Goal: Obtain resource: Obtain resource

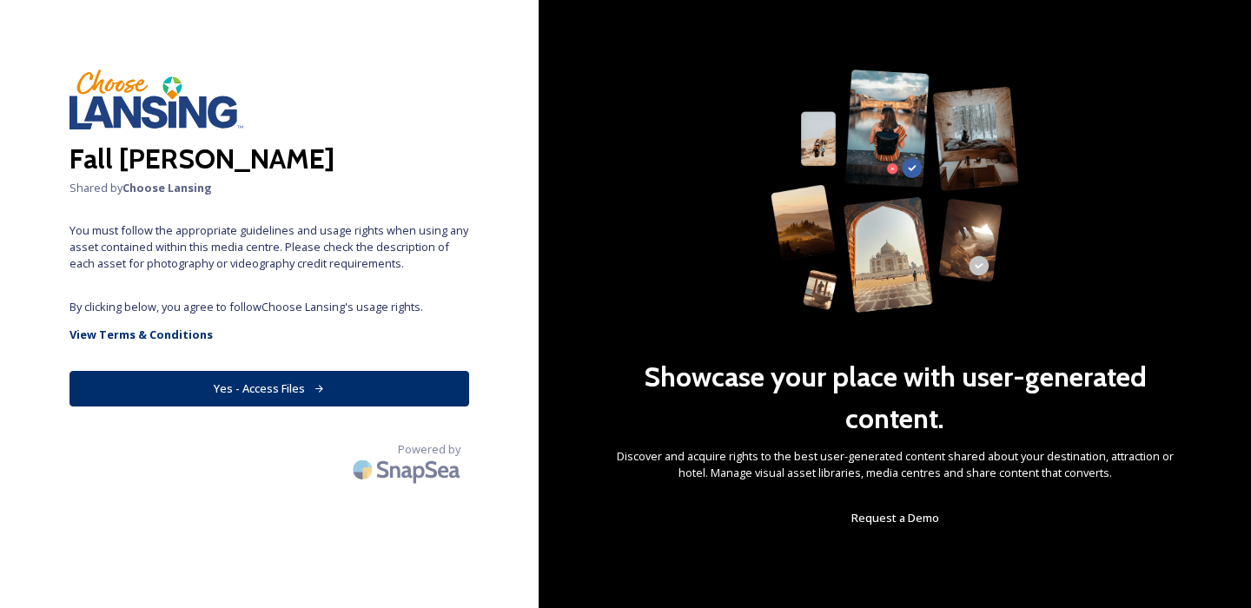
click at [309, 384] on button "Yes - Access Files" at bounding box center [270, 389] width 400 height 36
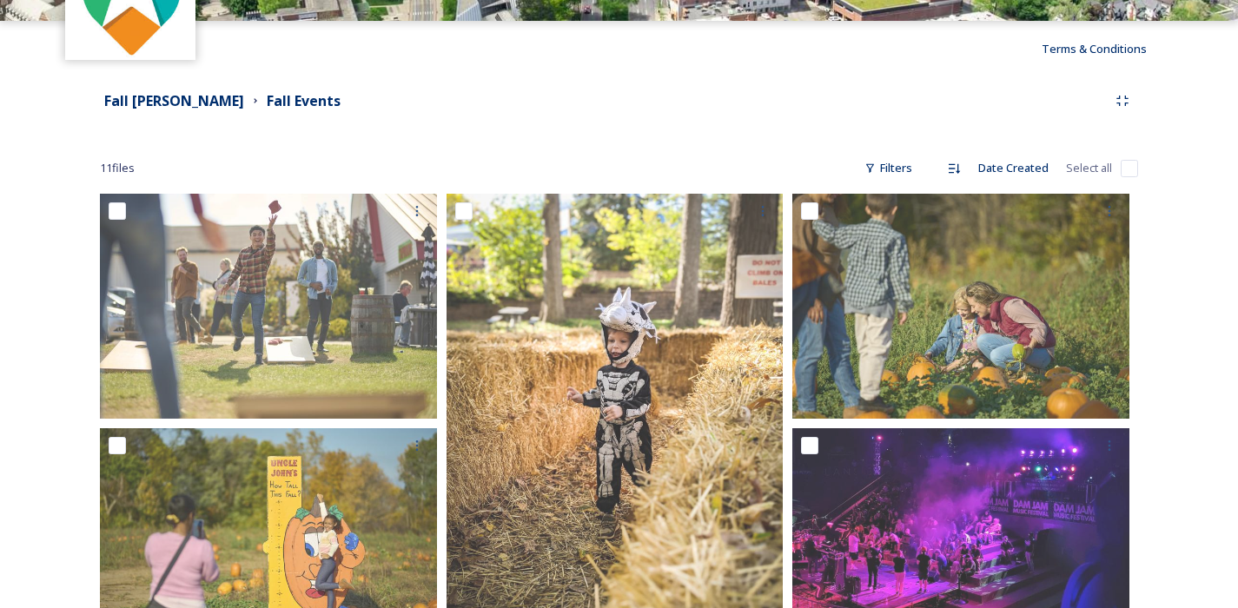
scroll to position [138, 0]
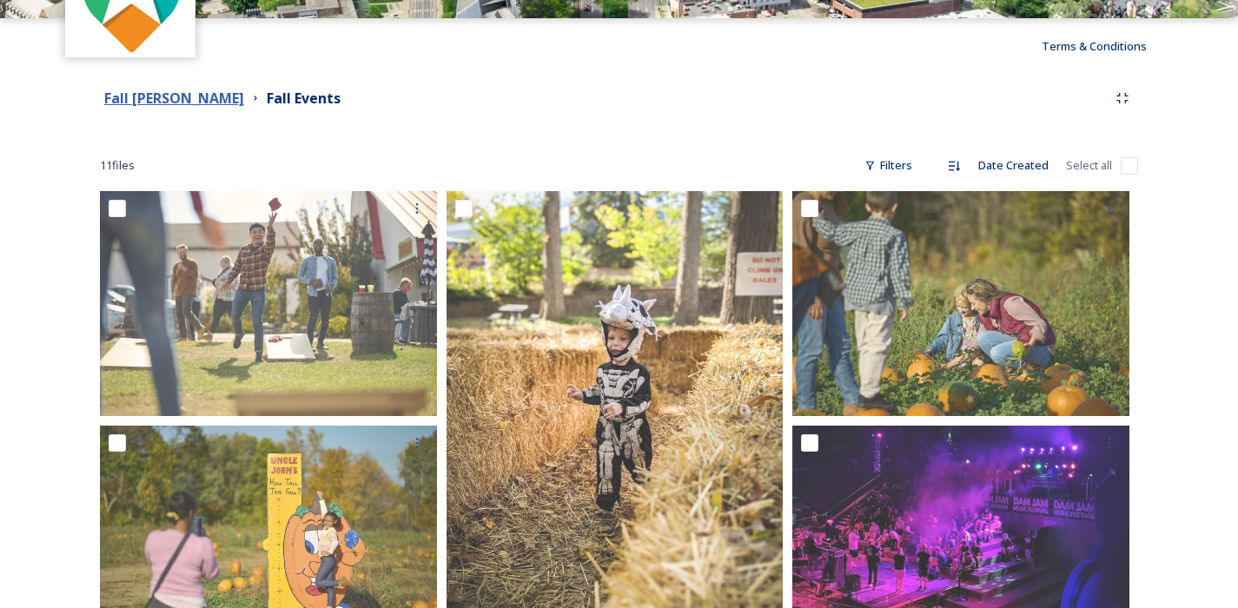
click at [193, 92] on strong "Fall [PERSON_NAME]" at bounding box center [174, 98] width 140 height 19
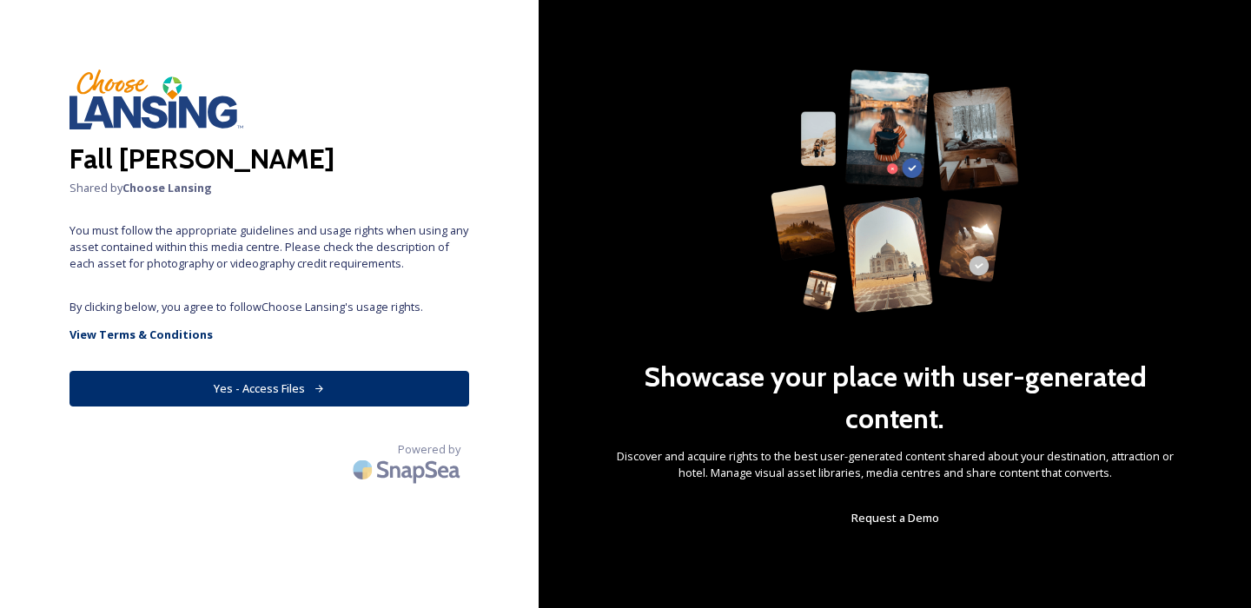
click at [246, 399] on button "Yes - Access Files" at bounding box center [270, 389] width 400 height 36
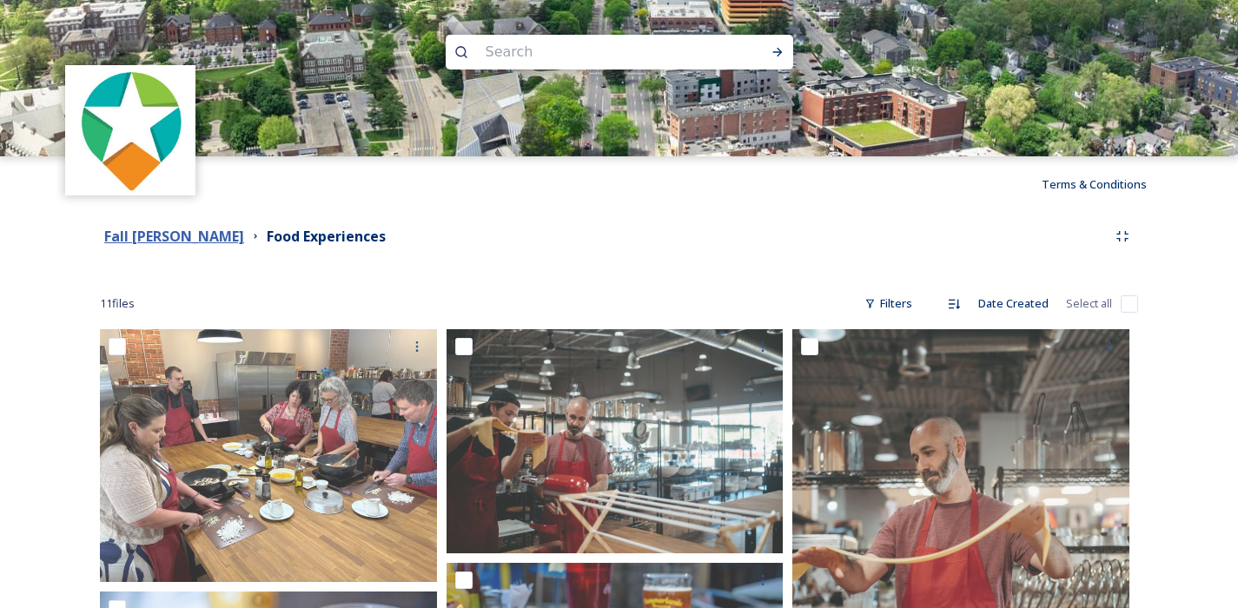
click at [203, 245] on strong "Fall [PERSON_NAME]" at bounding box center [174, 236] width 140 height 19
